Goal: Find specific page/section: Find specific page/section

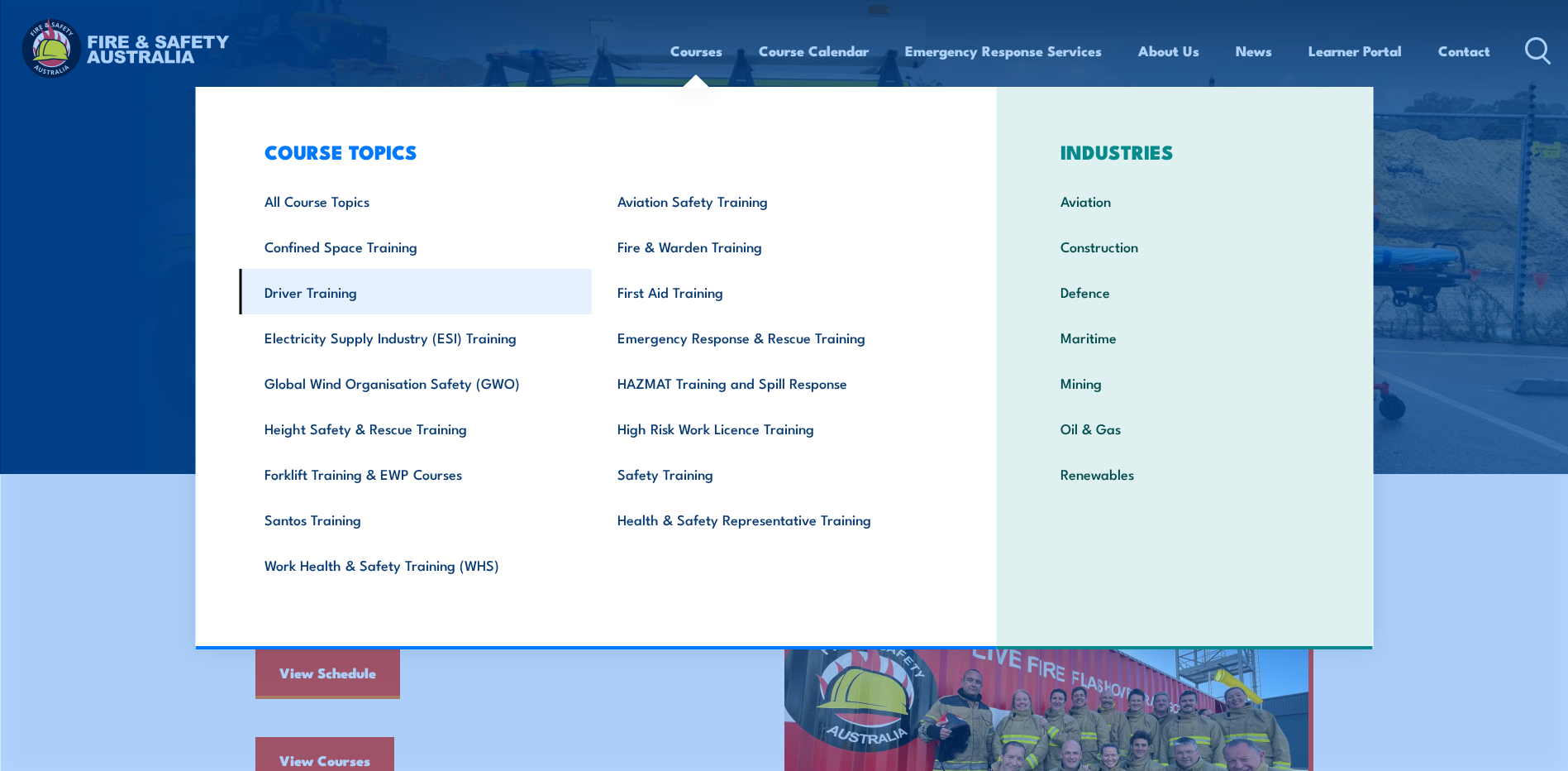
click at [313, 288] on link "Driver Training" at bounding box center [415, 292] width 353 height 46
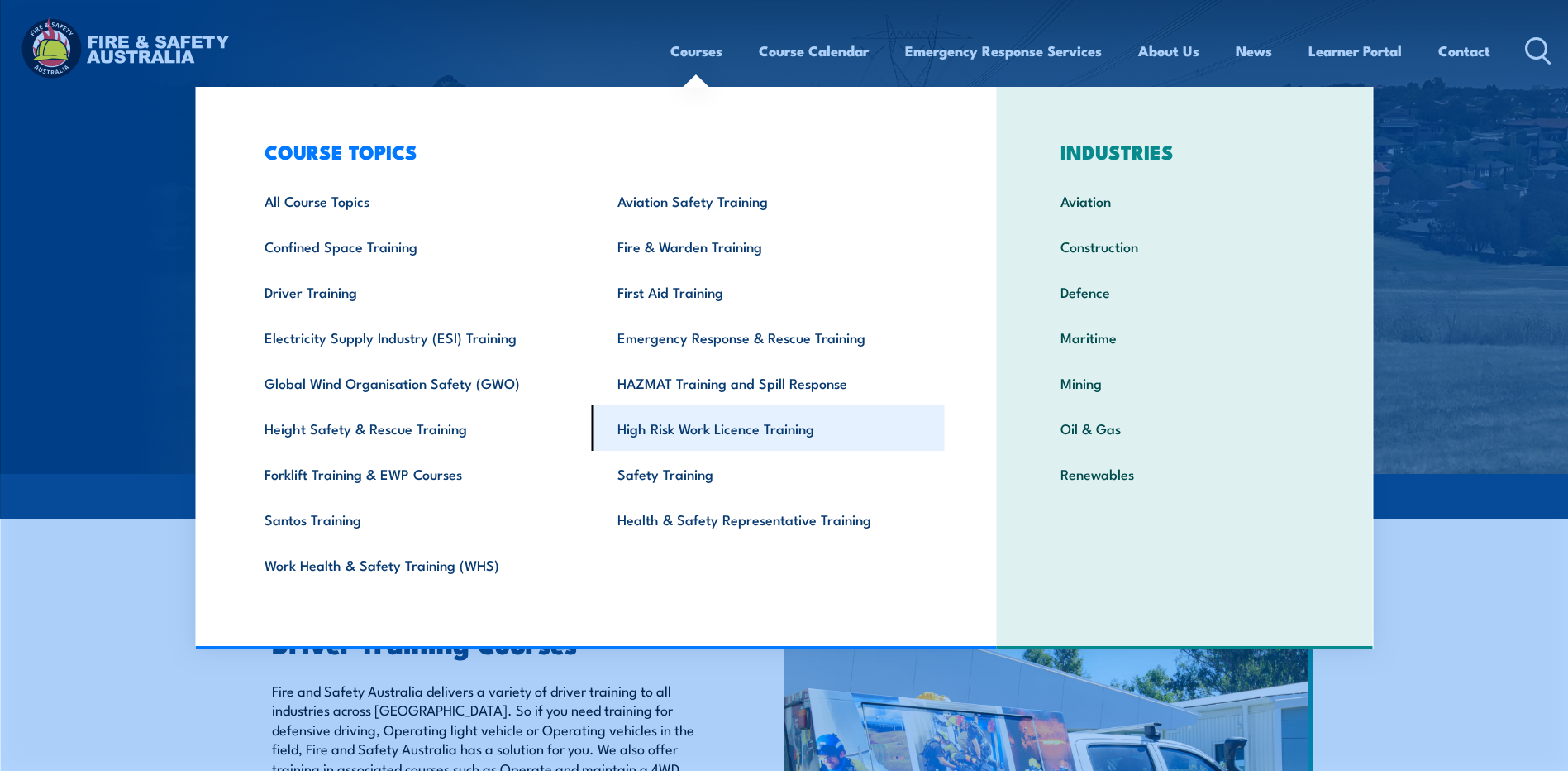
click at [667, 431] on link "High Risk Work Licence Training" at bounding box center [768, 428] width 353 height 46
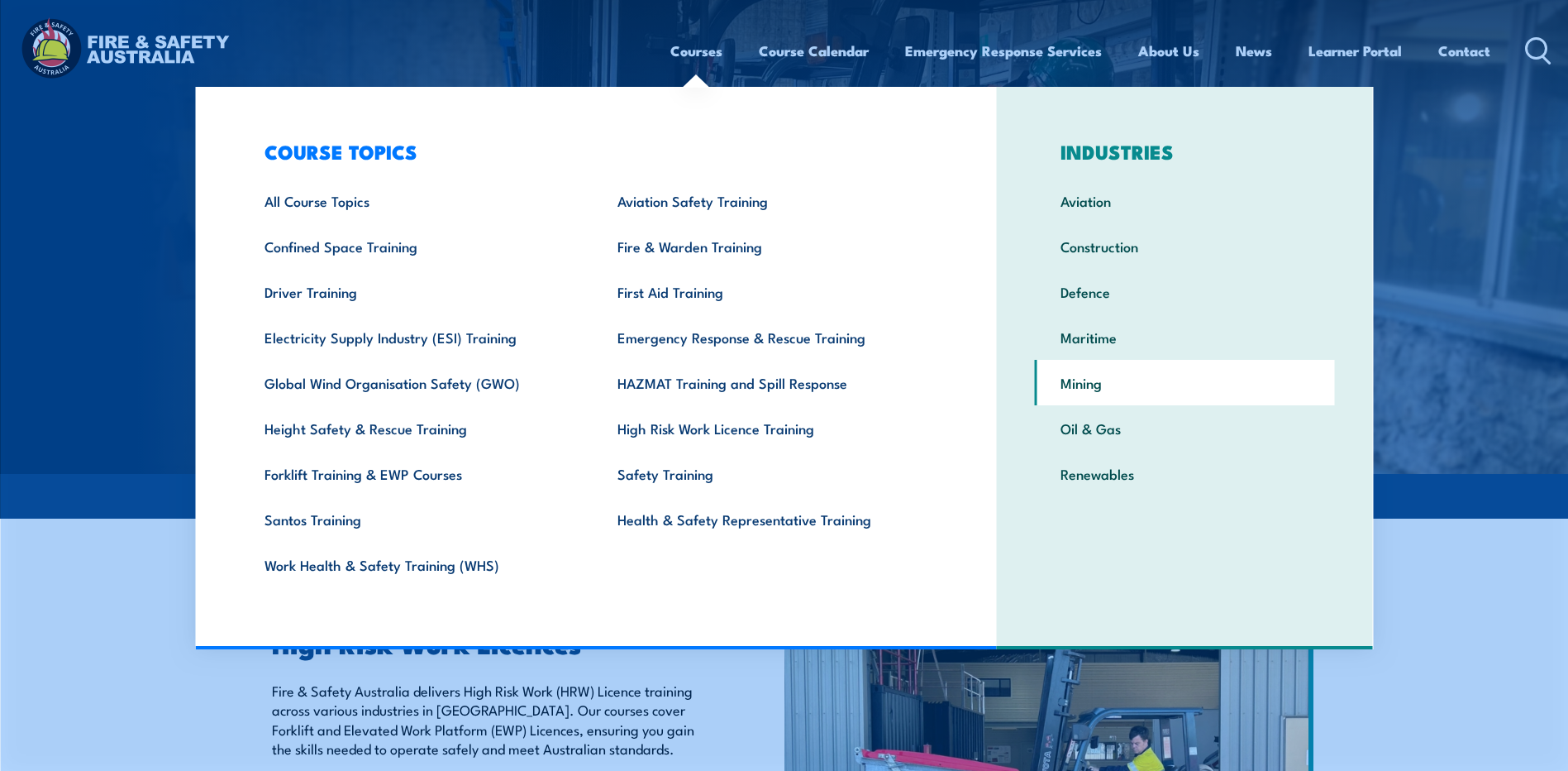
click at [1087, 386] on link "Mining" at bounding box center [1184, 383] width 300 height 46
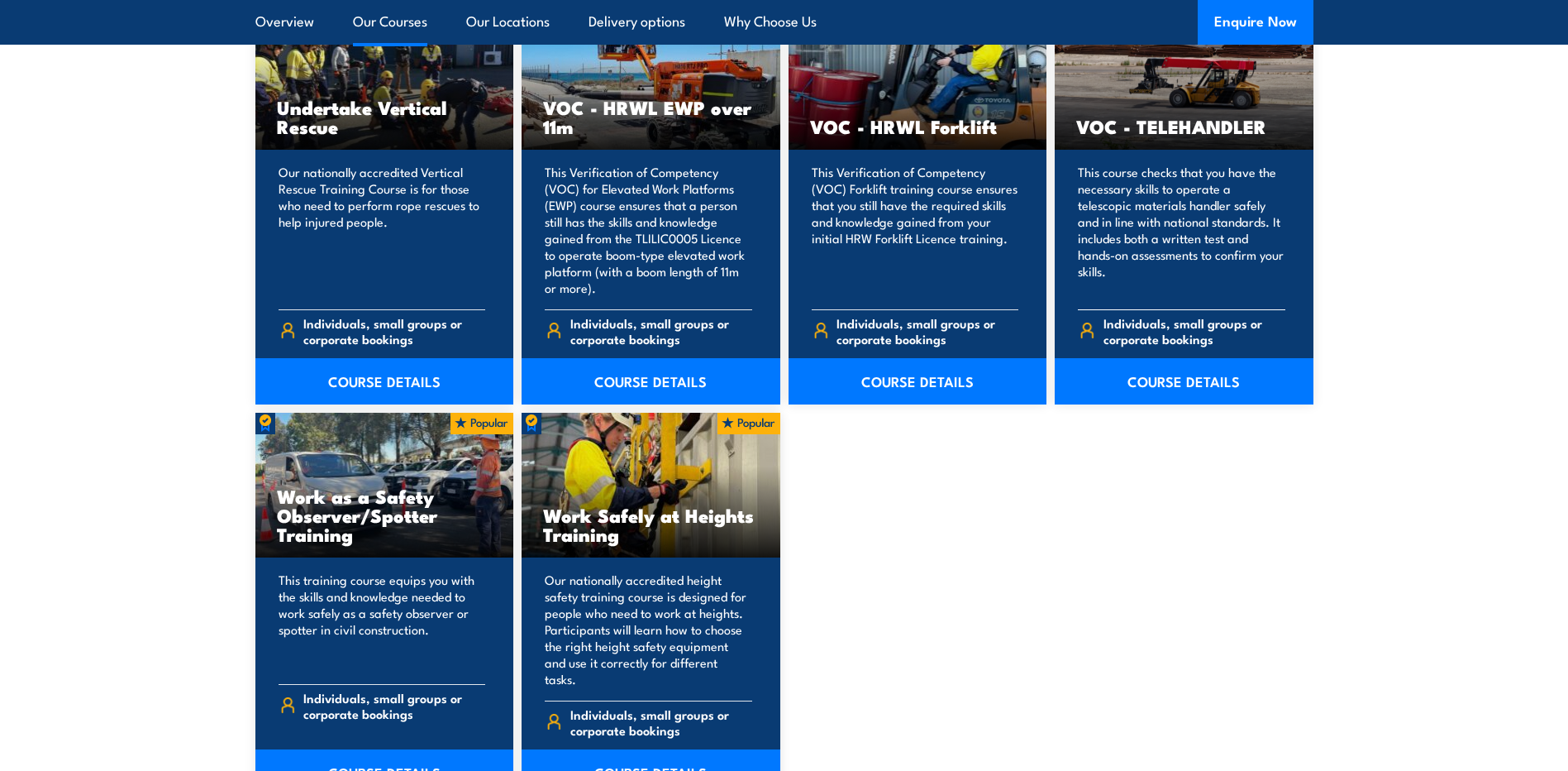
scroll to position [5374, 0]
